Goal: Navigation & Orientation: Find specific page/section

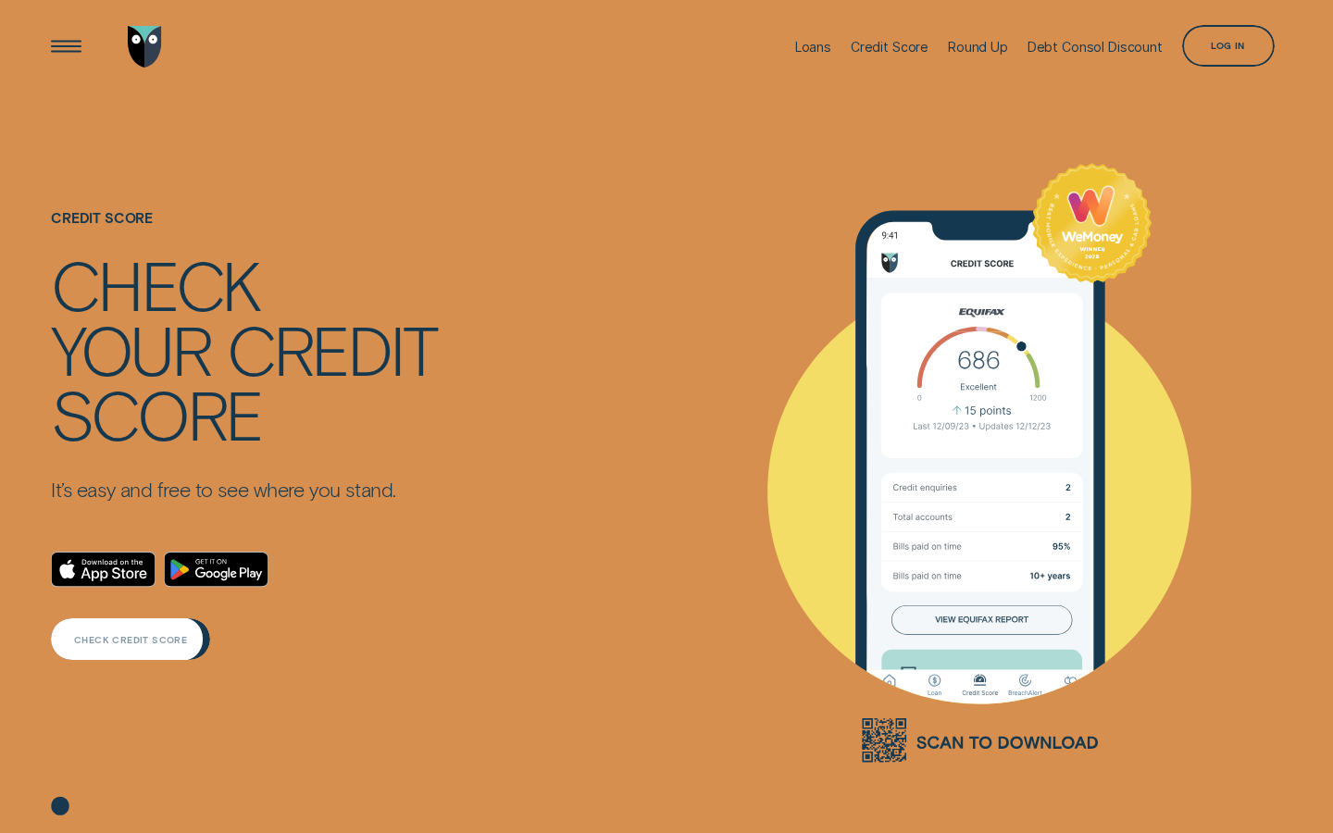
click at [132, 642] on div "CHECK CREDIT SCORE" at bounding box center [130, 640] width 113 height 8
click at [153, 651] on div "CHECK CREDIT SCORE" at bounding box center [130, 640] width 159 height 42
click at [1222, 54] on div "Log in" at bounding box center [1228, 46] width 93 height 42
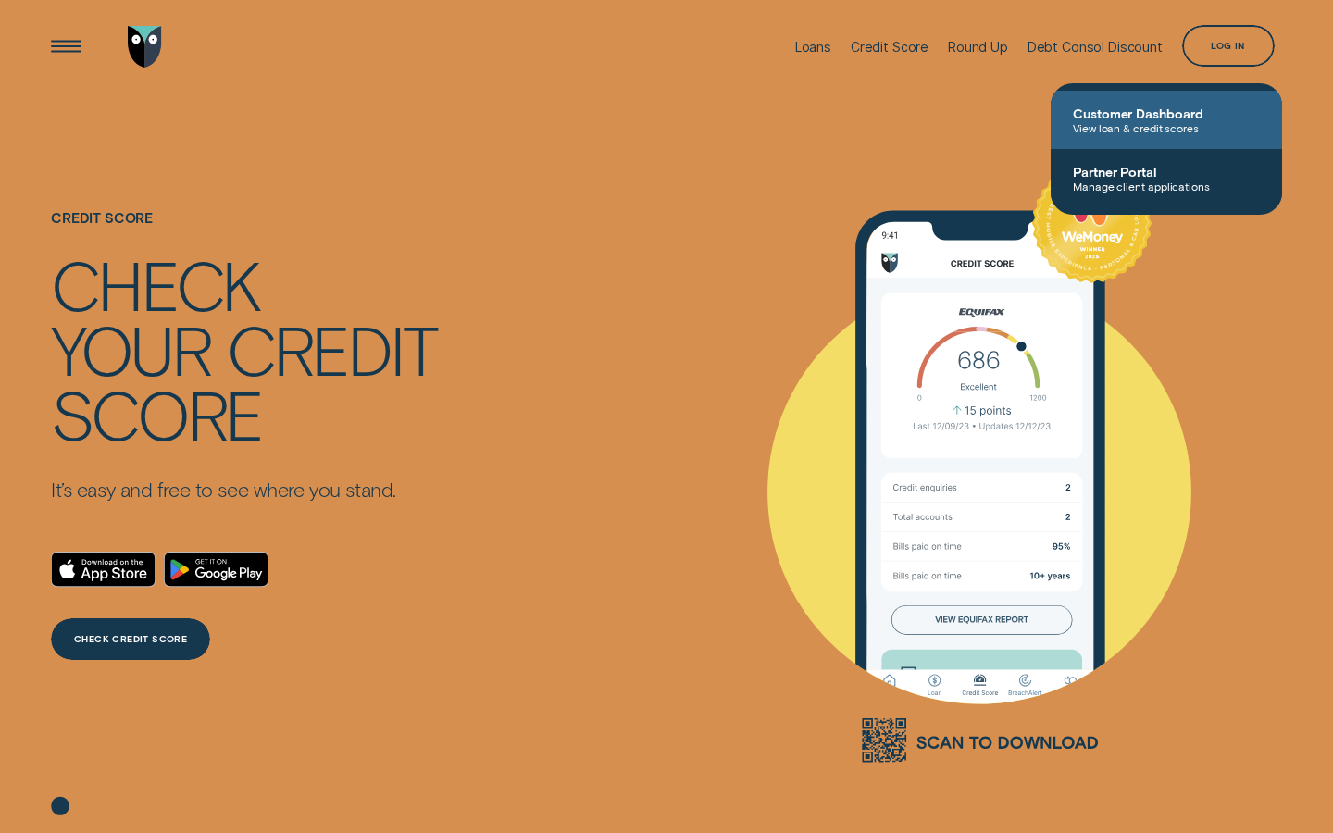
click at [1174, 109] on span "Customer Dashboard" at bounding box center [1166, 114] width 187 height 16
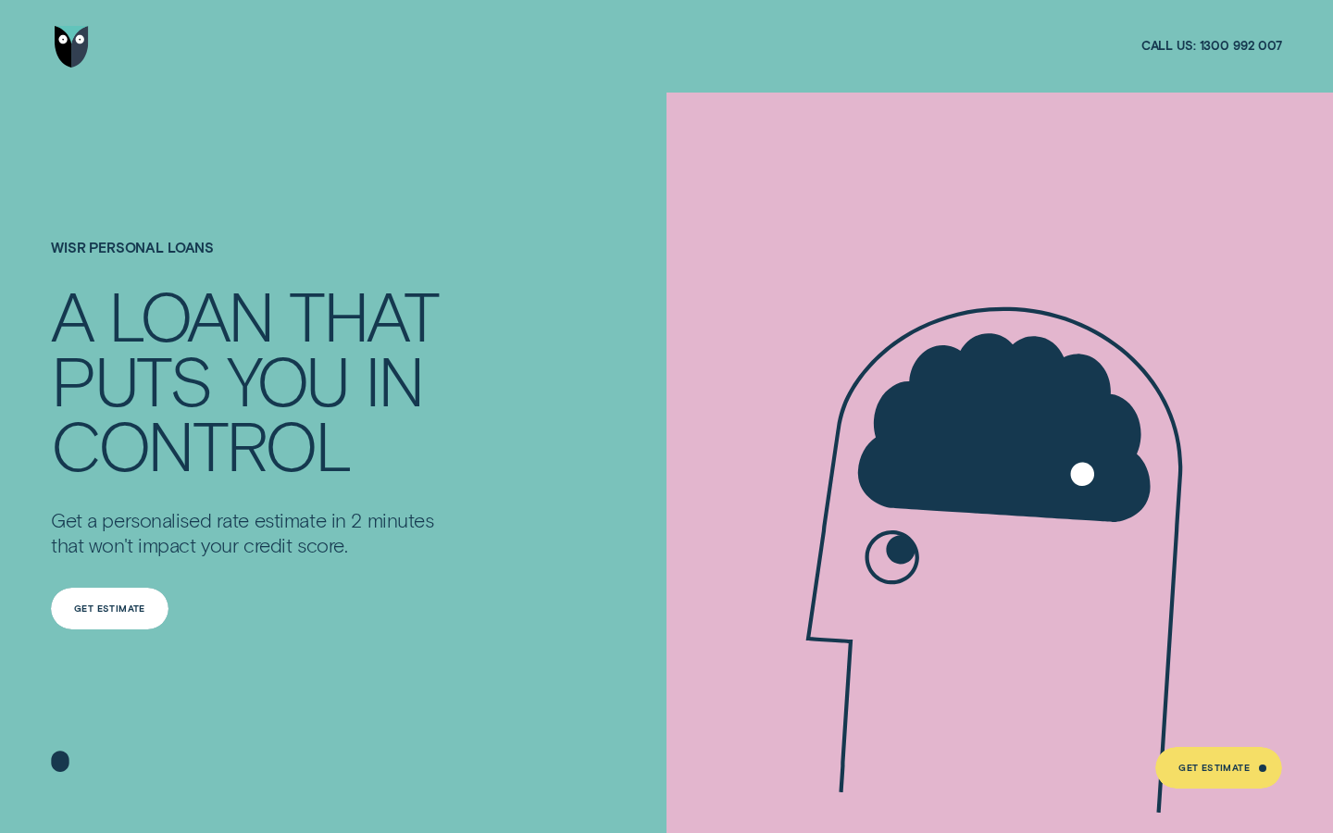
click at [106, 612] on div "Get Estimate" at bounding box center [109, 609] width 71 height 8
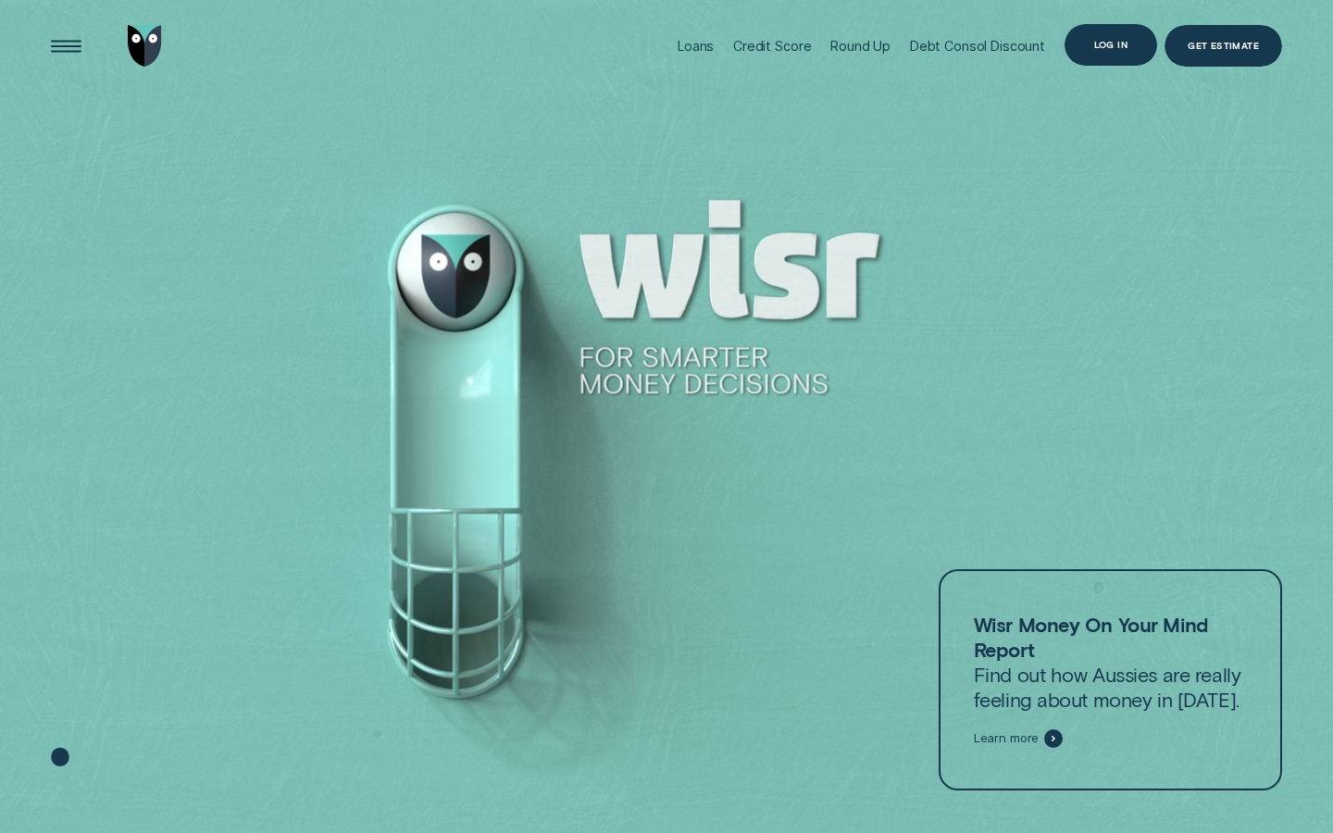
click at [1107, 55] on div "Log in" at bounding box center [1111, 45] width 93 height 42
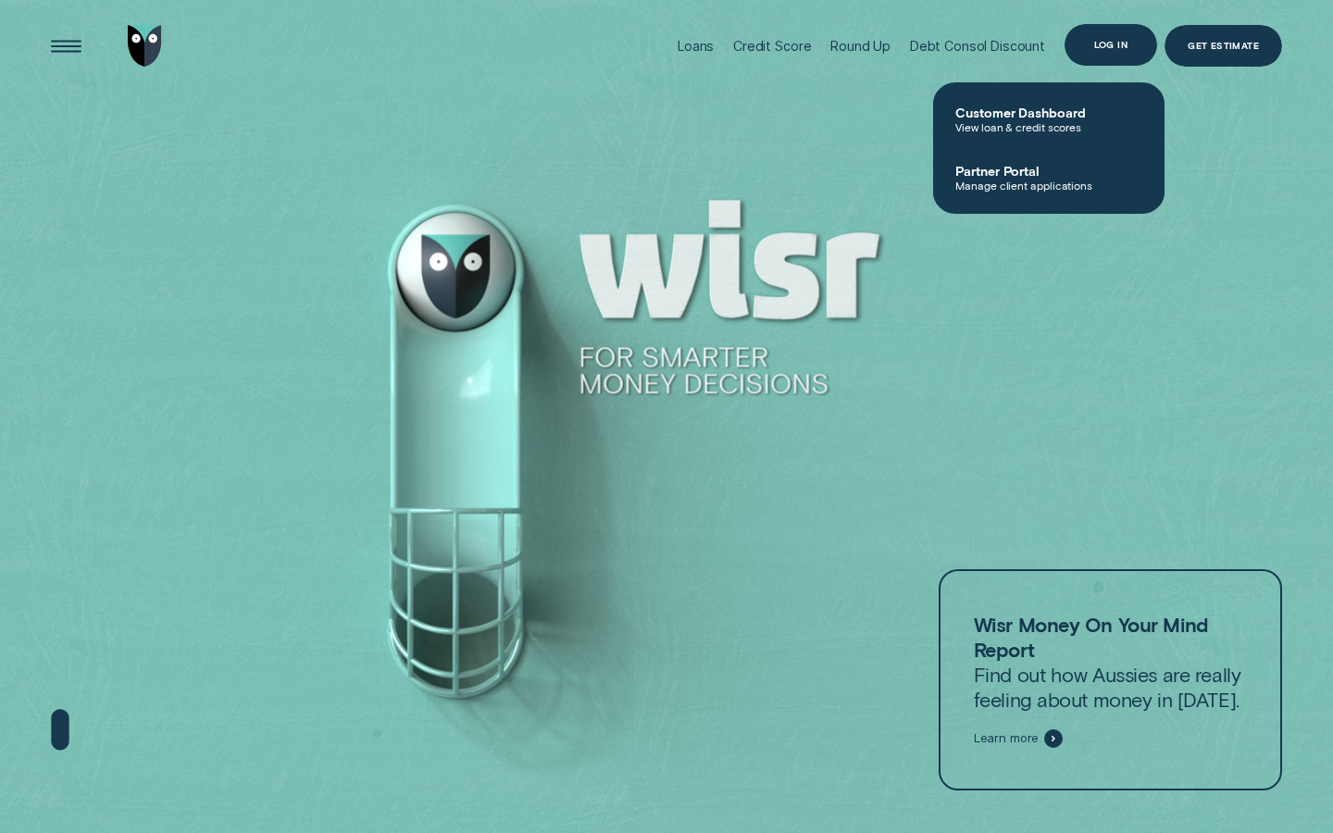
click at [1103, 49] on div "Log in" at bounding box center [1110, 45] width 33 height 8
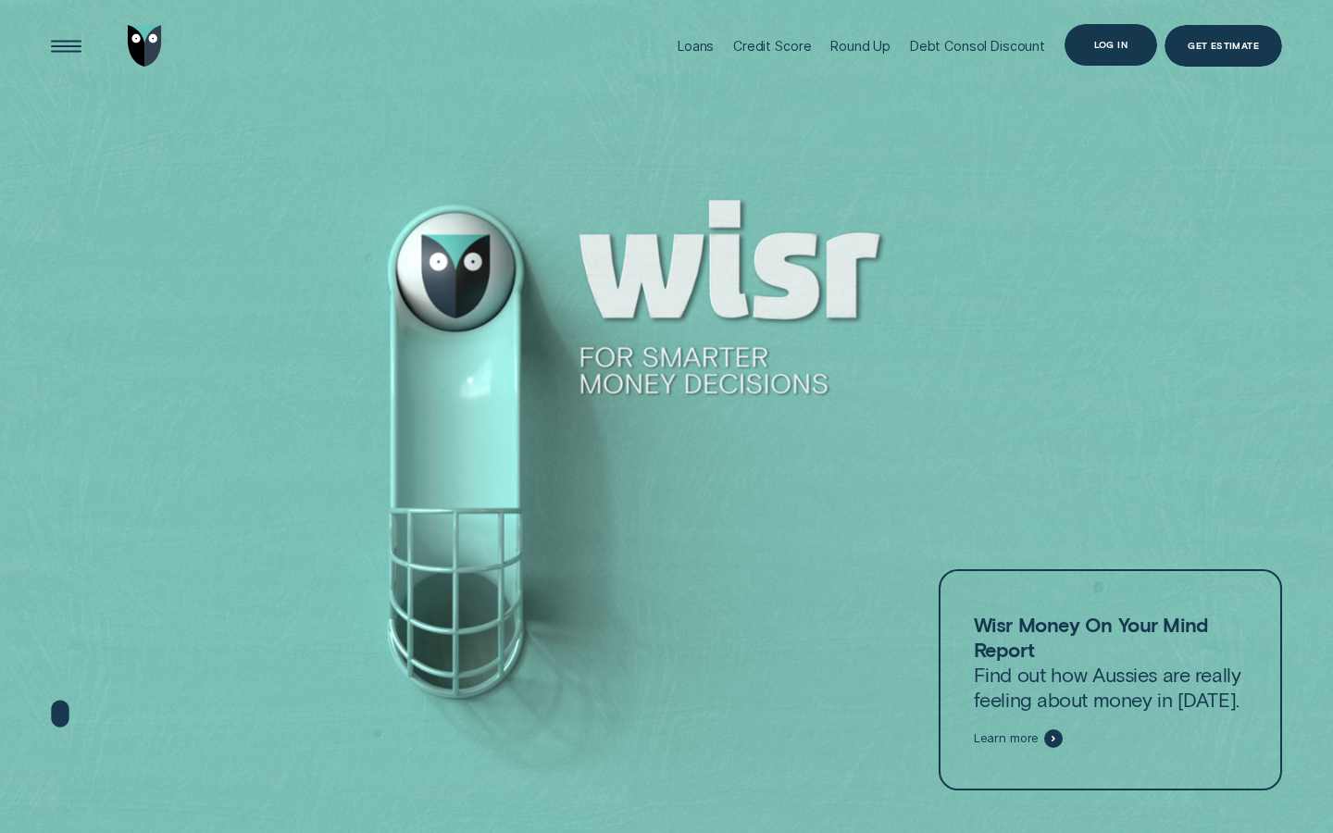
click at [1116, 44] on div "Log in" at bounding box center [1110, 45] width 33 height 8
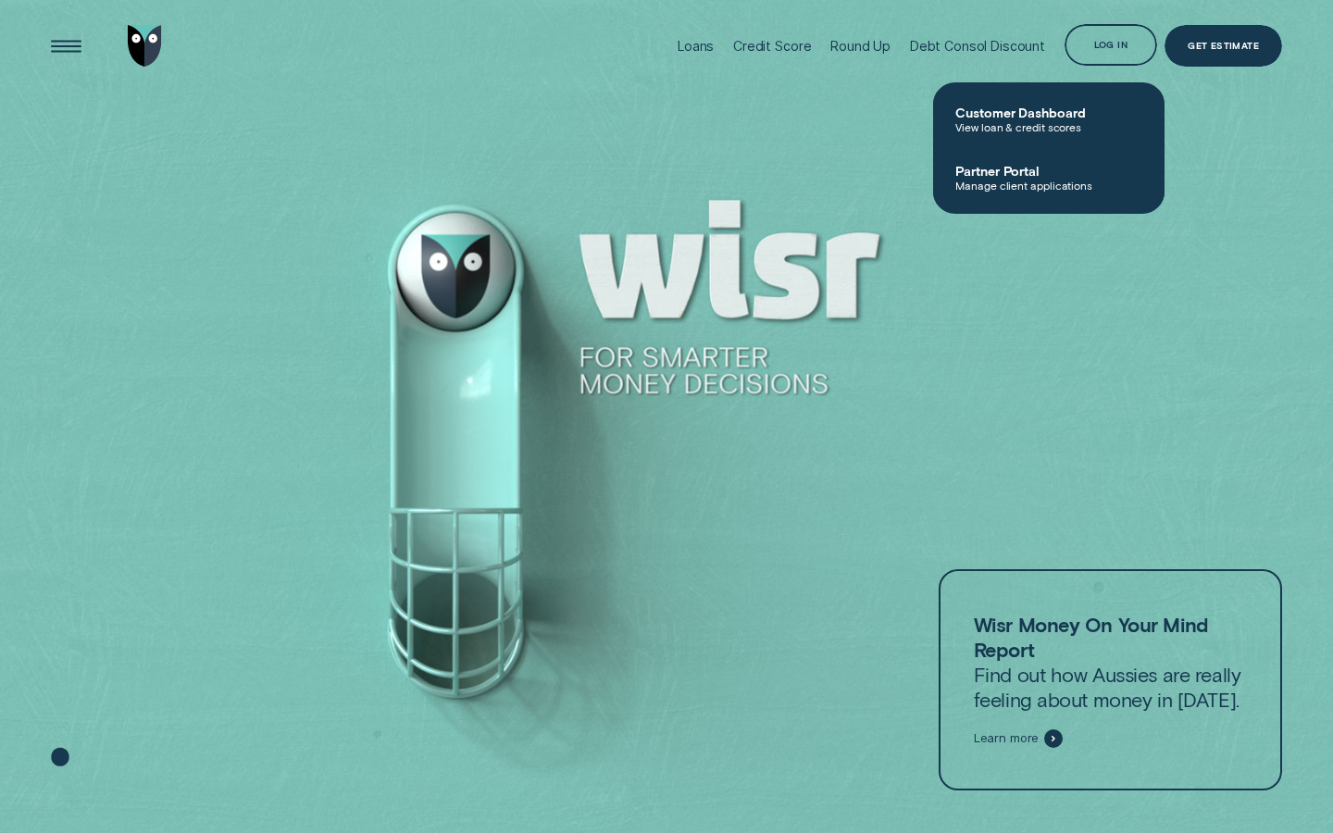
click at [62, 757] on icon at bounding box center [60, 757] width 18 height 19
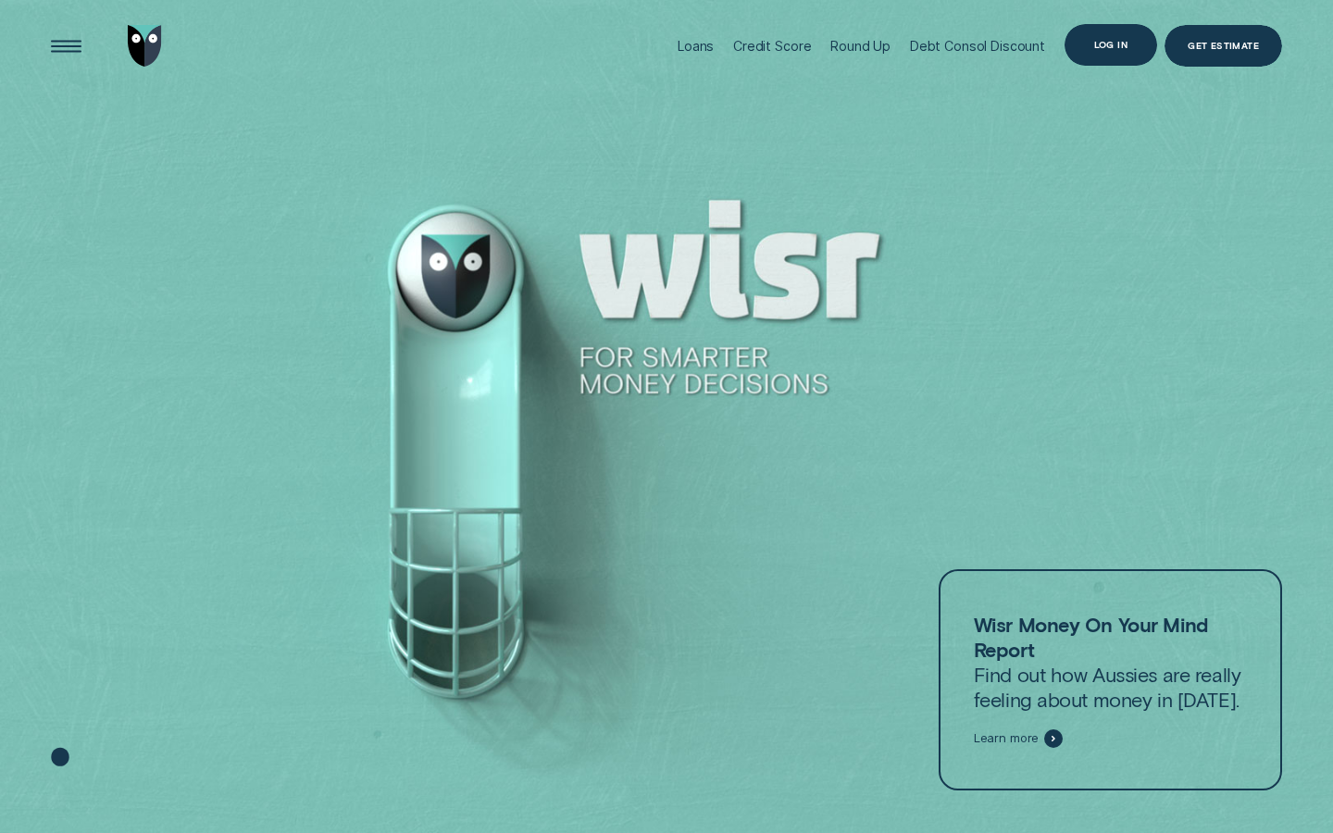
click at [1098, 52] on div "Log in" at bounding box center [1111, 45] width 93 height 42
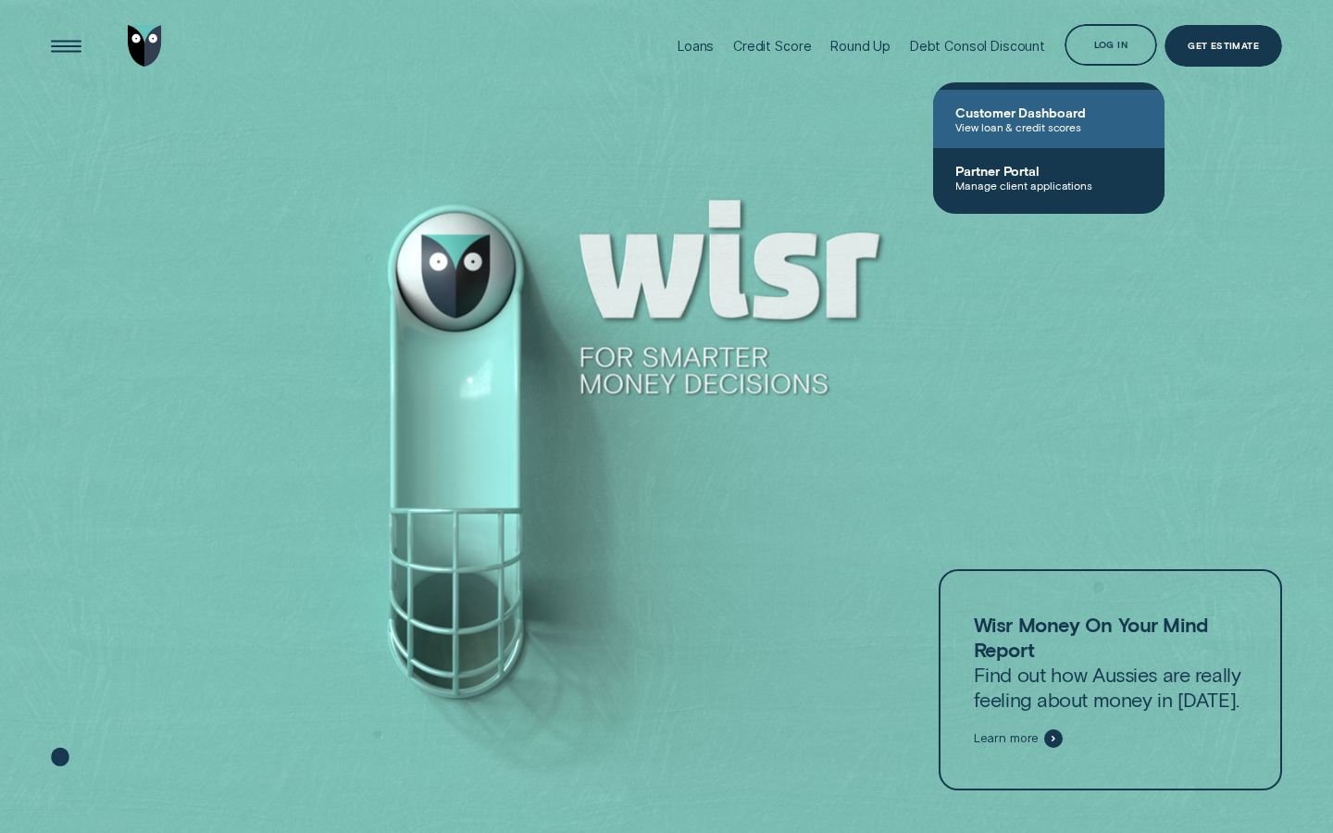
click at [1041, 125] on span "View loan & credit scores" at bounding box center [1049, 126] width 187 height 13
